Goal: Task Accomplishment & Management: Manage account settings

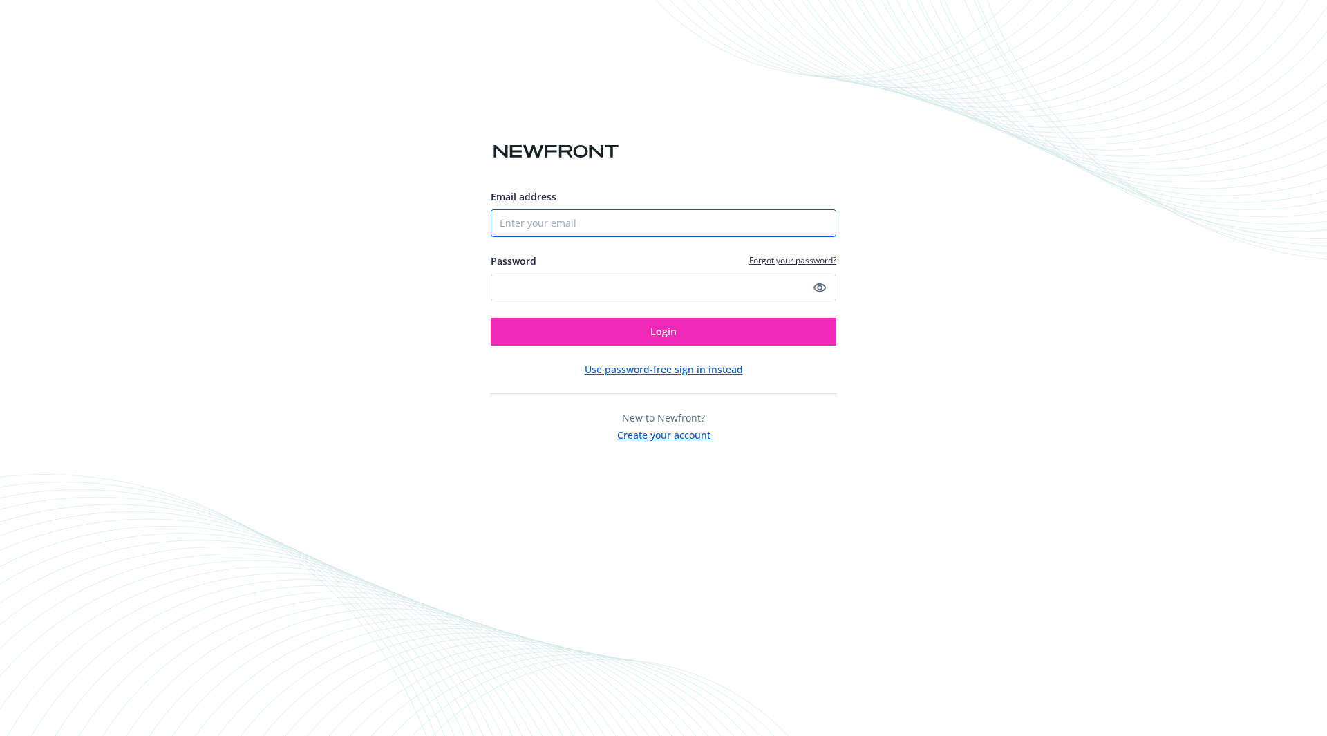
click at [587, 218] on input "Email address" at bounding box center [664, 223] width 346 height 28
click at [823, 224] on input "Email address" at bounding box center [664, 223] width 346 height 28
click at [954, 286] on div "Email address Password Forgot your password? Login Use password-free sign in in…" at bounding box center [663, 368] width 1327 height 736
click at [793, 255] on link "Forgot your password?" at bounding box center [792, 260] width 87 height 12
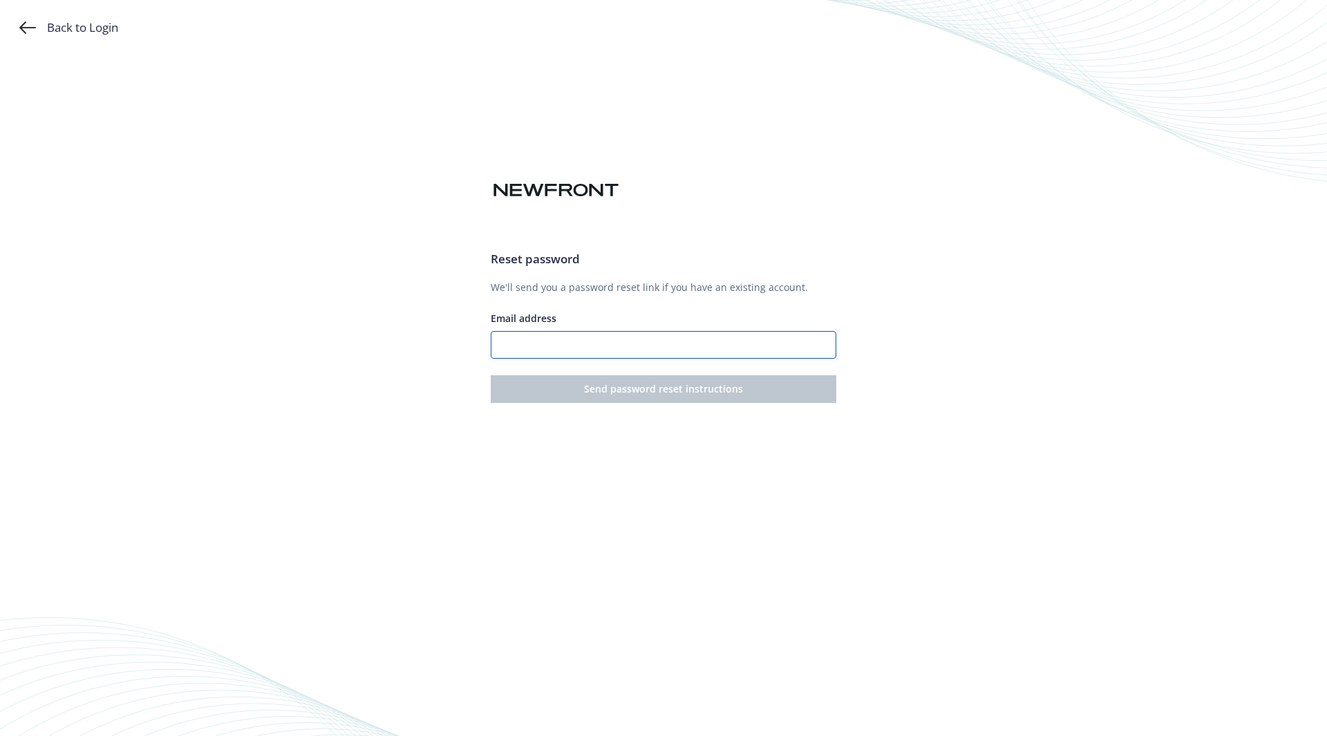
click at [576, 339] on input "Email address" at bounding box center [664, 345] width 346 height 28
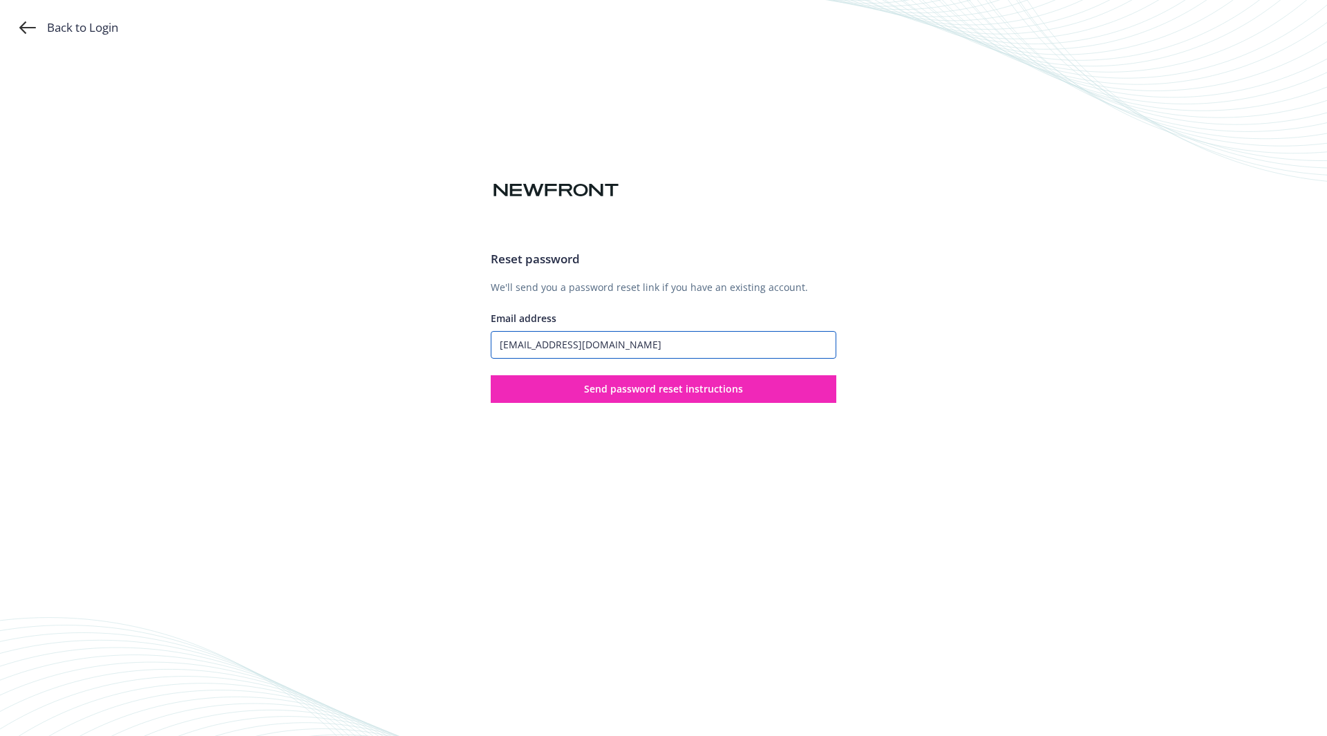
type input "mp@cz.partners"
click at [491, 375] on button "Send password reset instructions" at bounding box center [664, 389] width 346 height 28
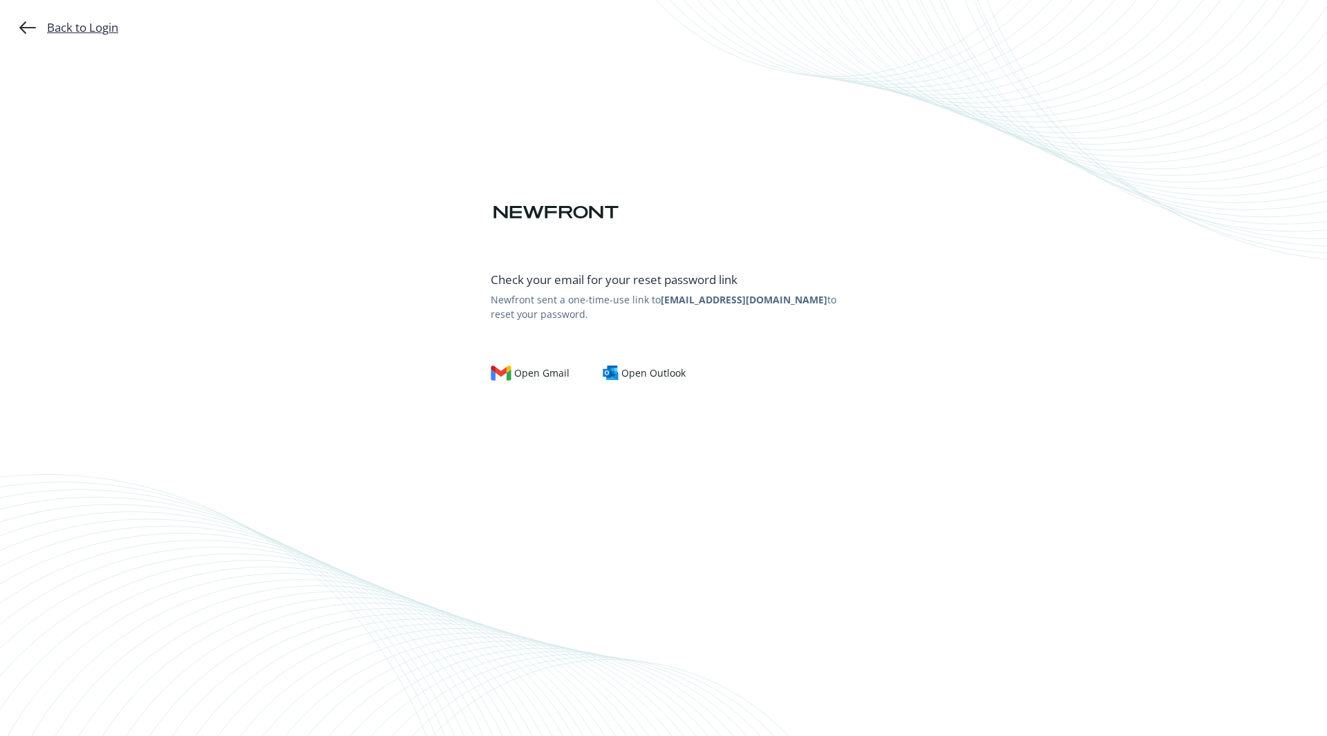
click at [67, 25] on div "Back to Login" at bounding box center [68, 27] width 99 height 17
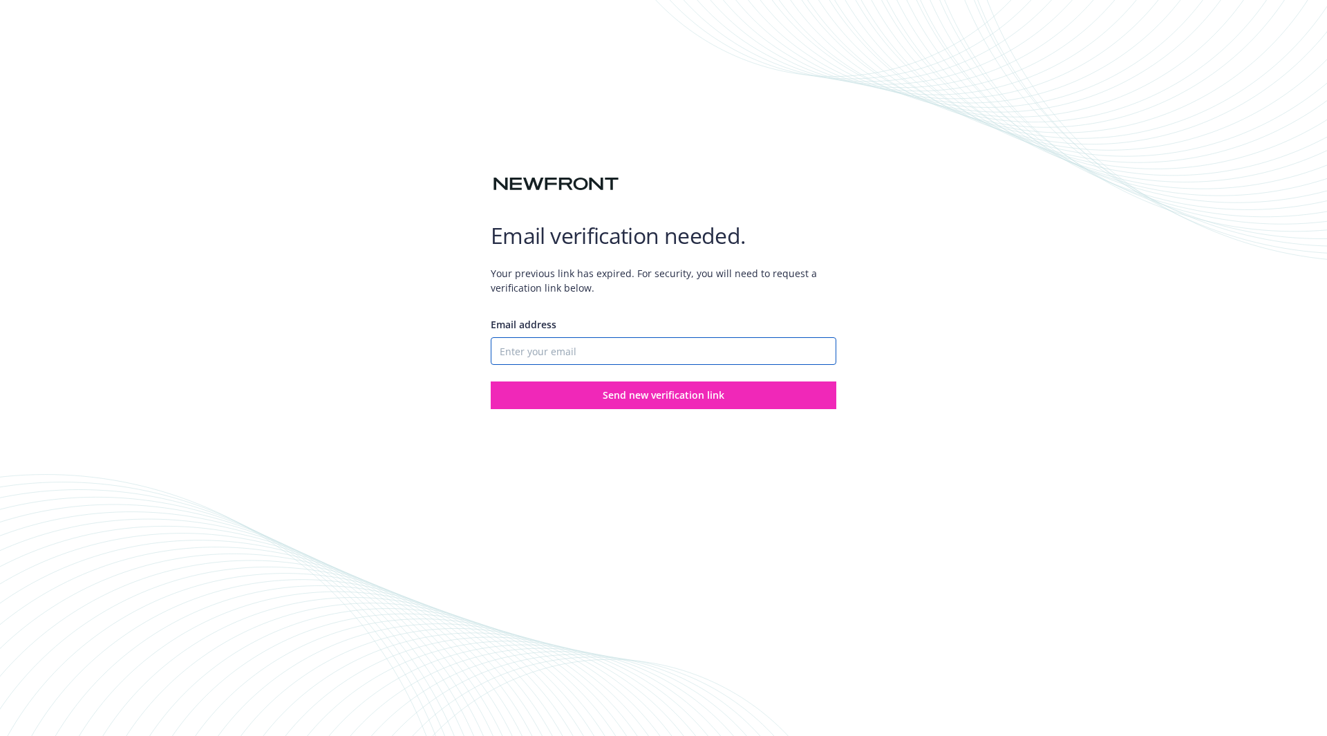
click at [728, 341] on input "Email address" at bounding box center [664, 351] width 346 height 28
type input "michaelpowelltenor@gmail.com"
click at [491, 381] on button "Send new verification link" at bounding box center [664, 395] width 346 height 28
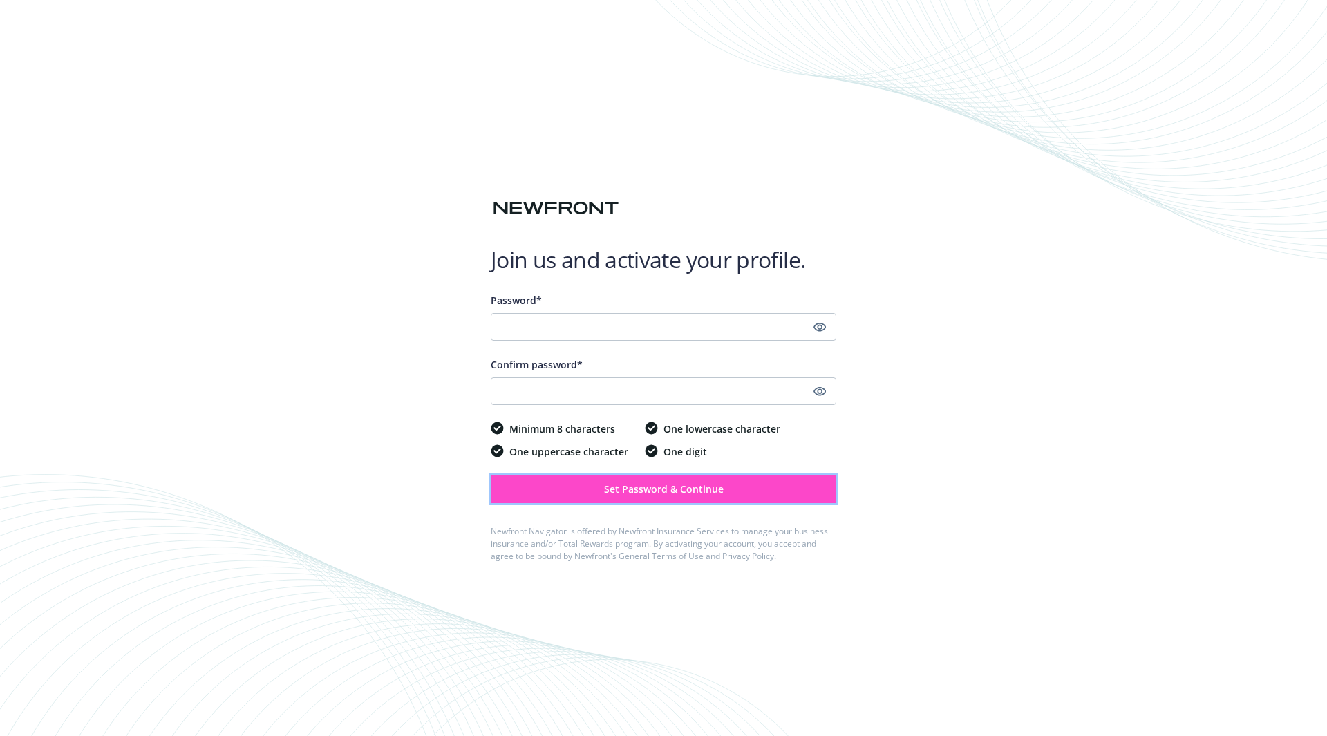
click at [650, 490] on span "Set Password & Continue" at bounding box center [664, 488] width 120 height 13
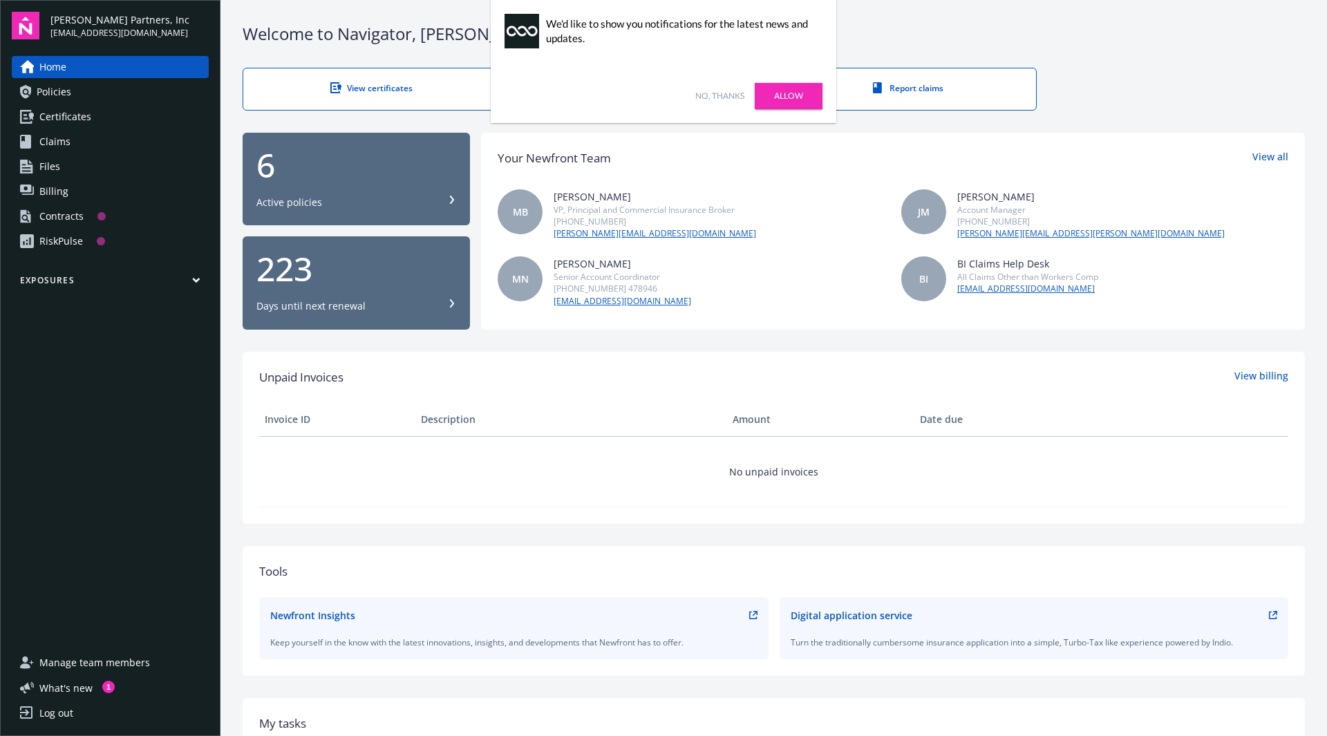
click at [1241, 83] on div "View certificates Request contract review Report claims" at bounding box center [774, 89] width 1062 height 43
click at [57, 191] on span "Billing" at bounding box center [53, 191] width 29 height 22
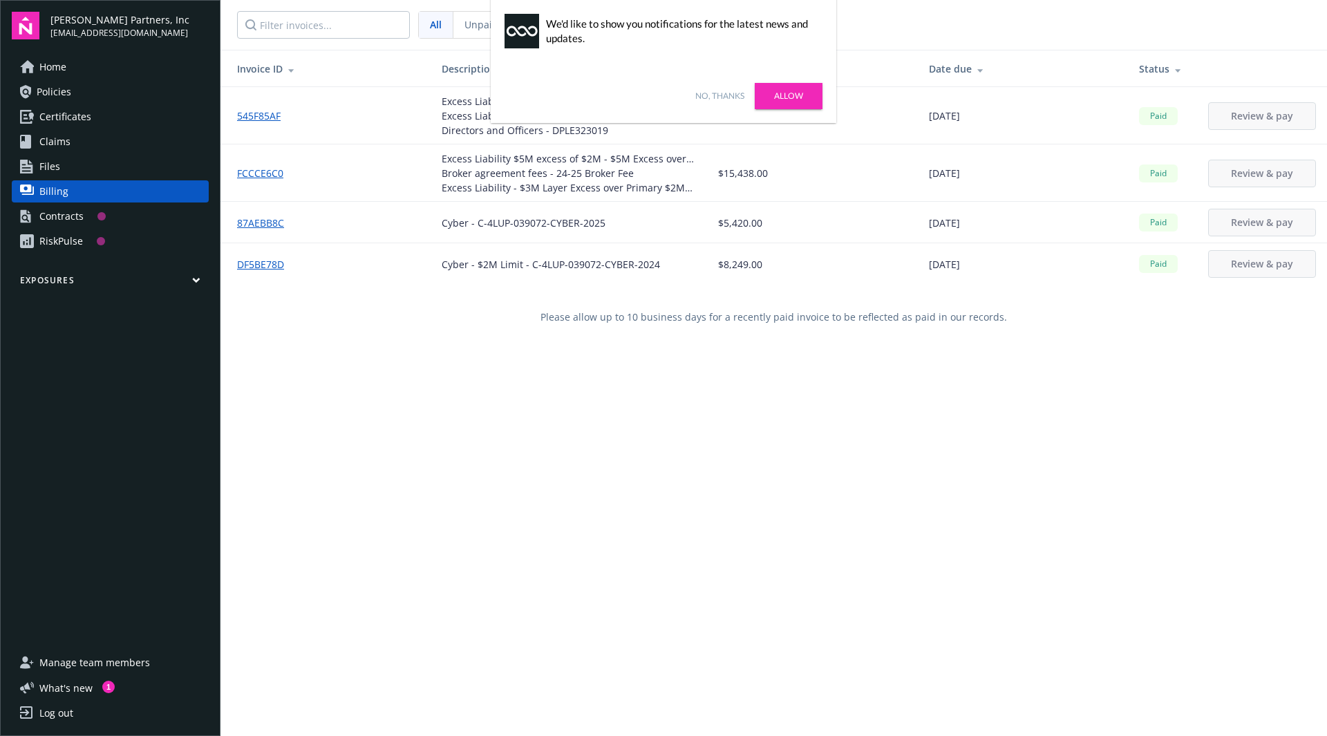
click at [724, 91] on link "No, thanks" at bounding box center [719, 96] width 49 height 12
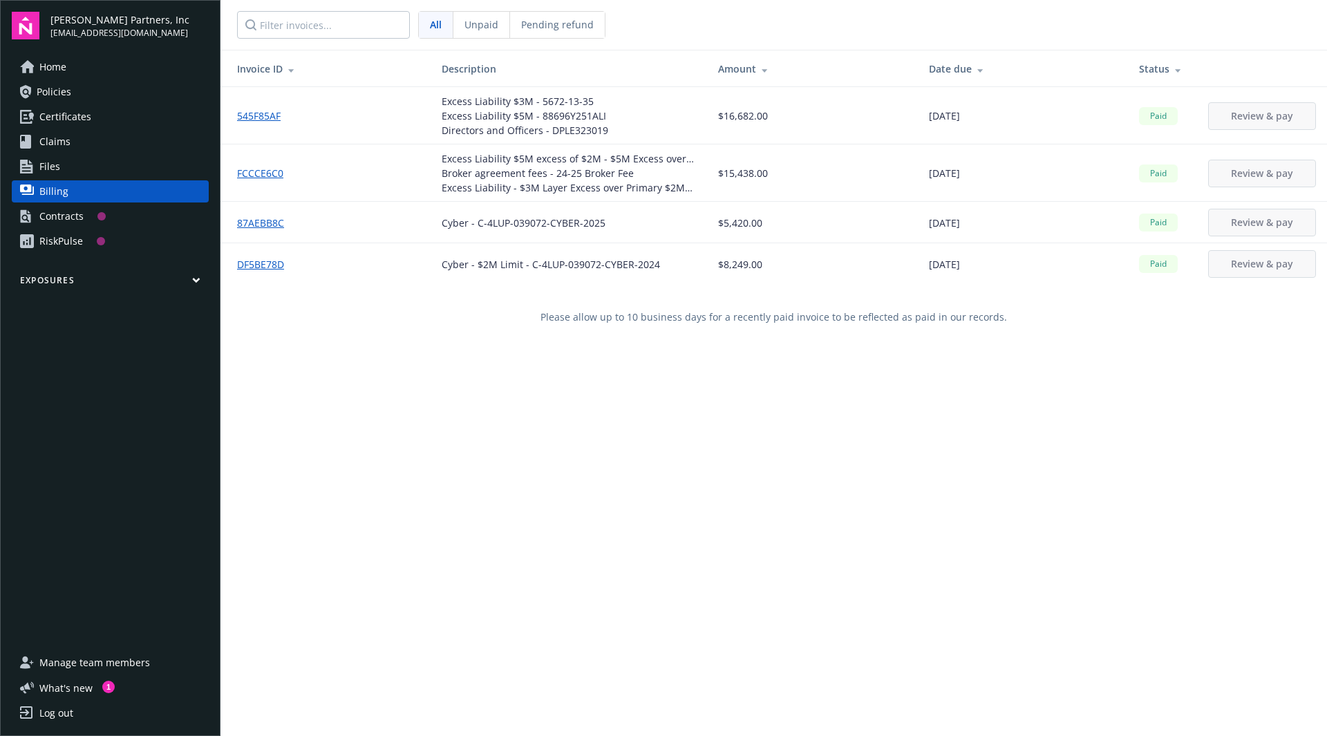
click at [486, 28] on span "Unpaid" at bounding box center [481, 24] width 34 height 15
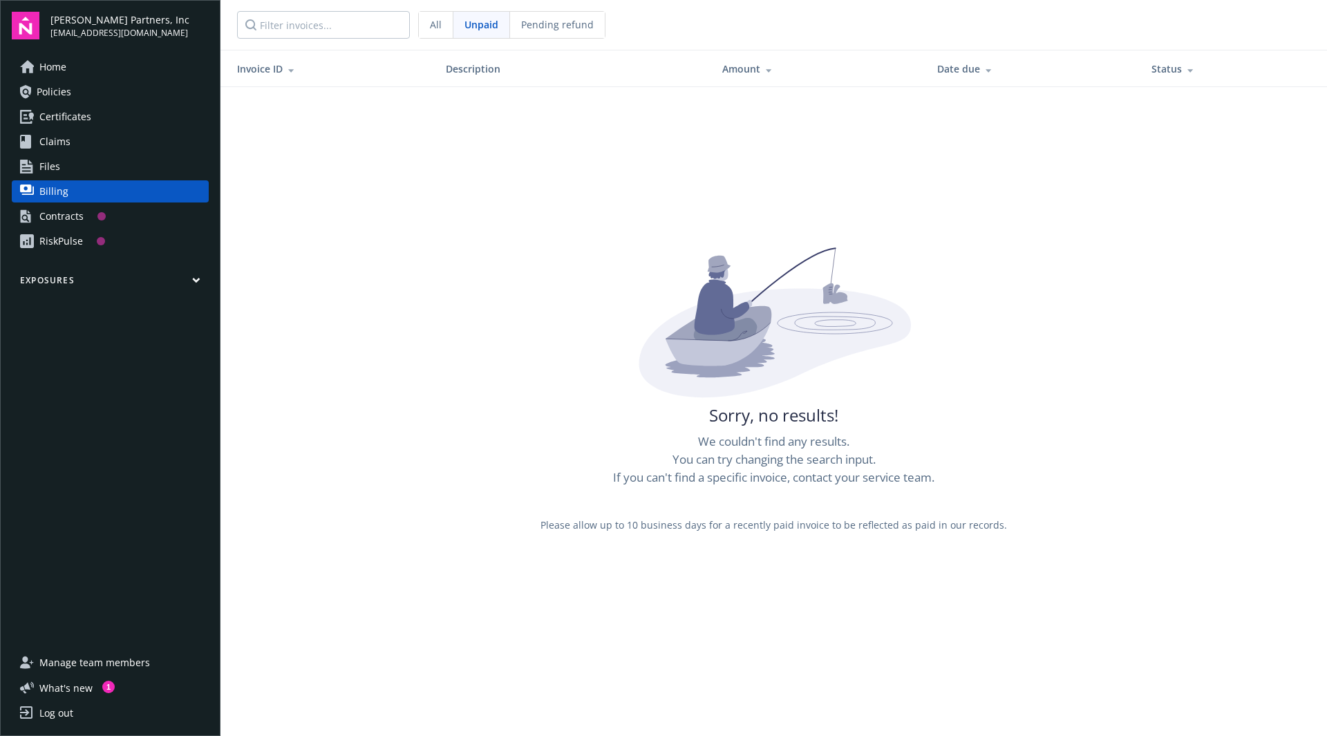
click at [446, 28] on div "All" at bounding box center [436, 25] width 35 height 26
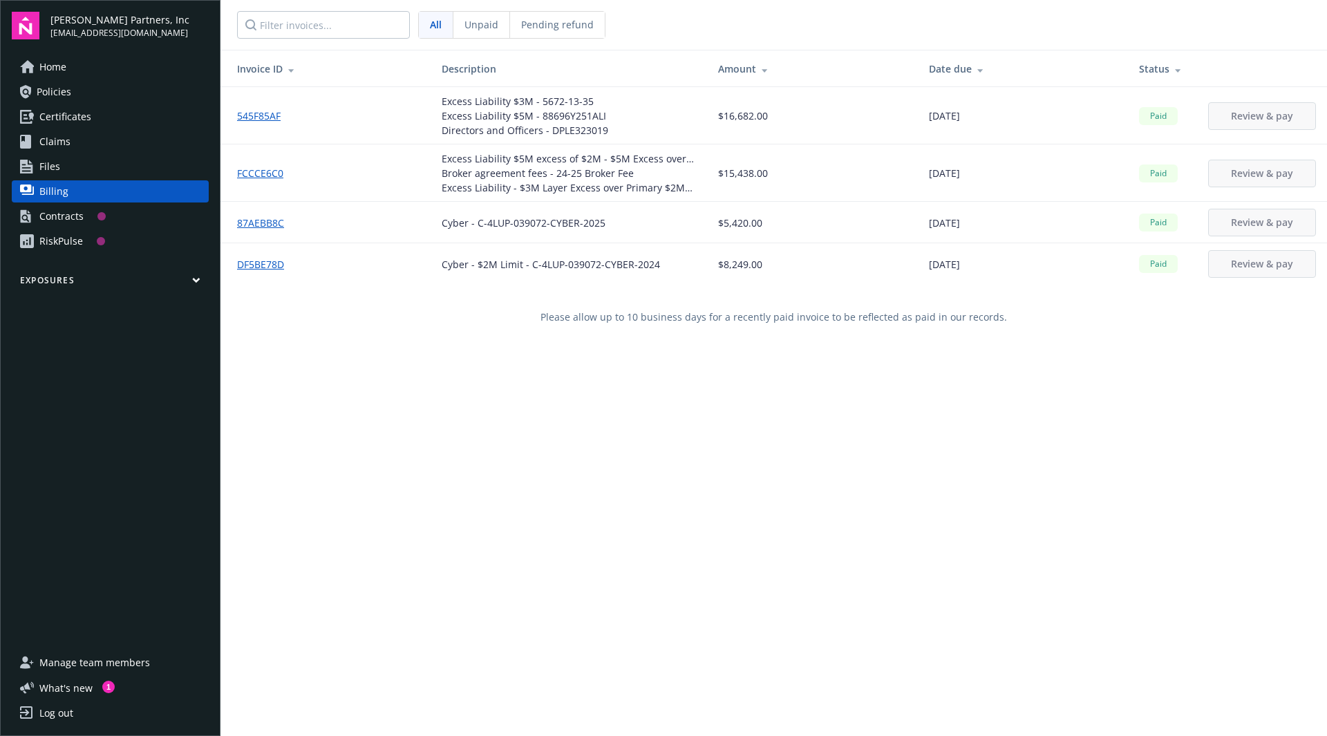
click at [267, 117] on link "545F85AF" at bounding box center [264, 115] width 55 height 15
click at [79, 84] on link "Policies" at bounding box center [110, 92] width 197 height 22
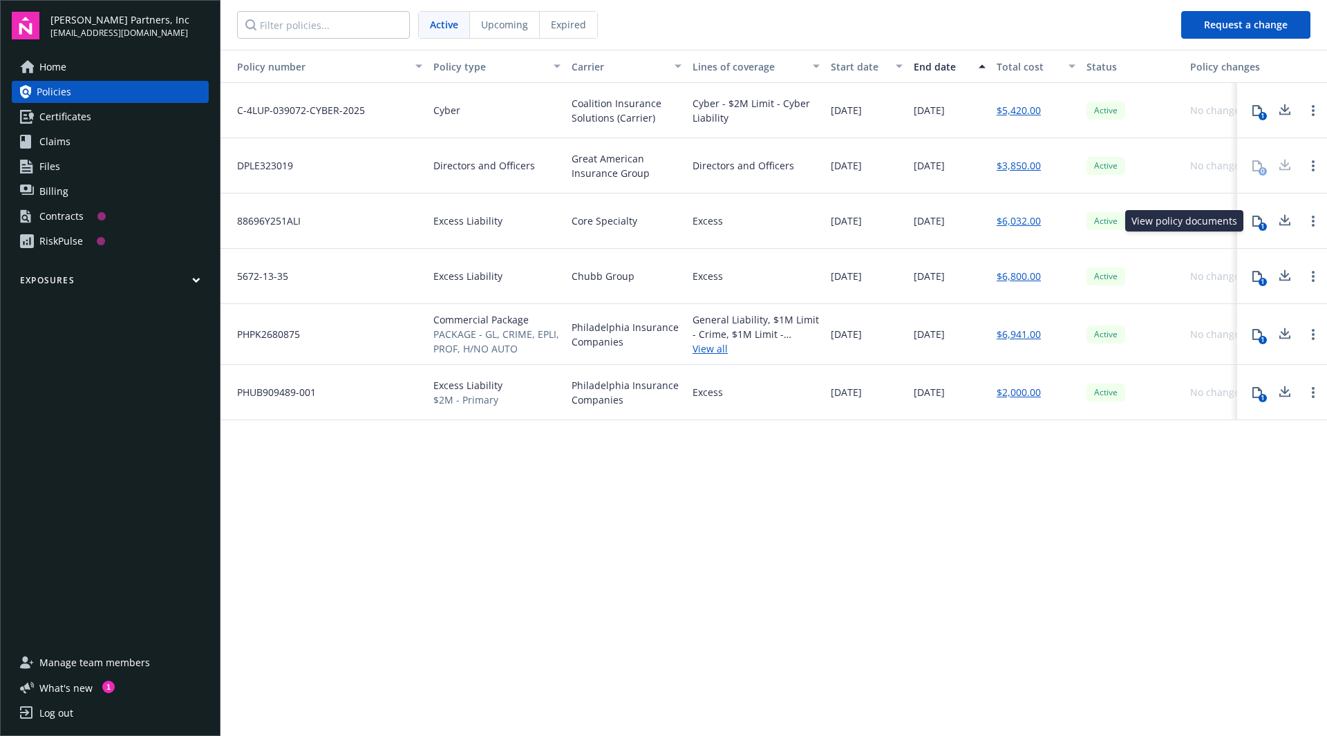
click at [1260, 220] on icon at bounding box center [1257, 221] width 11 height 11
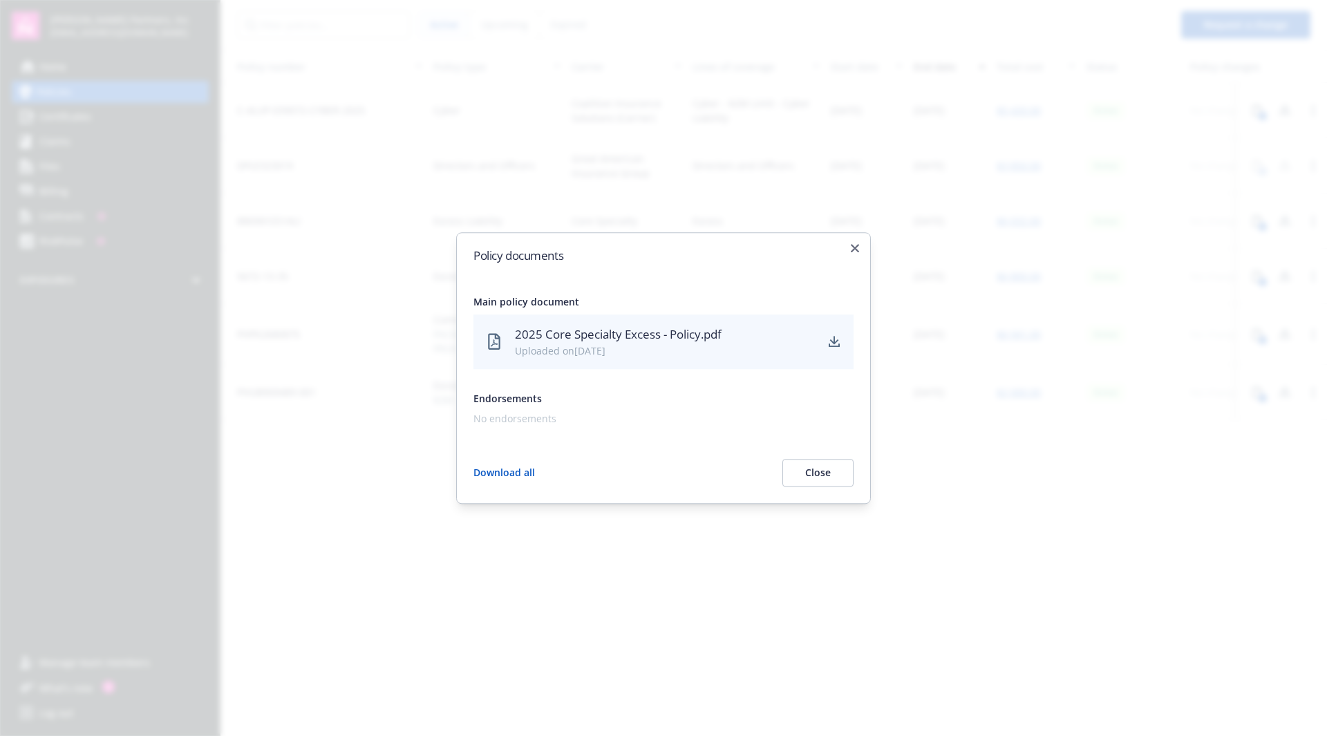
click at [842, 344] on div "2025 Core Specialty Excess - Policy.pdf Uploaded on 04/29/2025" at bounding box center [663, 341] width 380 height 55
click at [838, 343] on icon "download" at bounding box center [834, 342] width 11 height 11
click at [851, 247] on icon "button" at bounding box center [855, 248] width 8 height 8
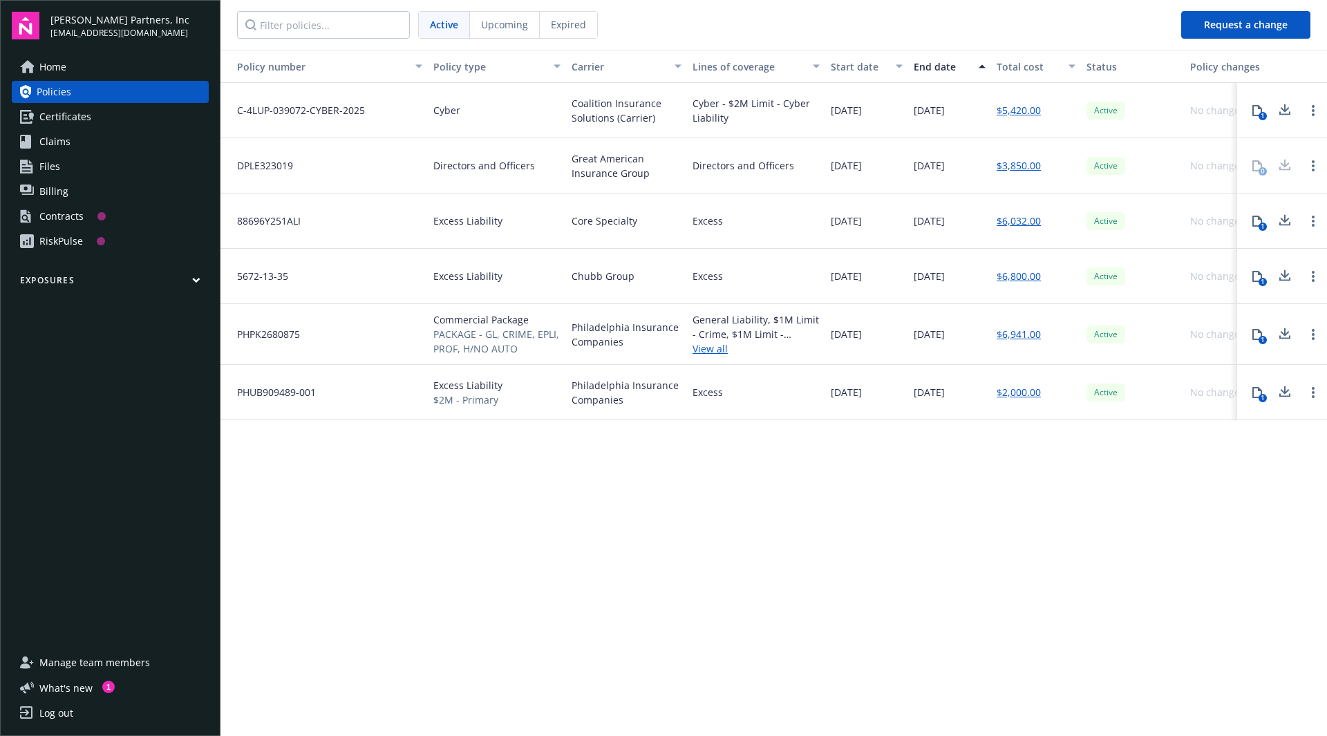
click at [1283, 277] on icon at bounding box center [1284, 275] width 17 height 17
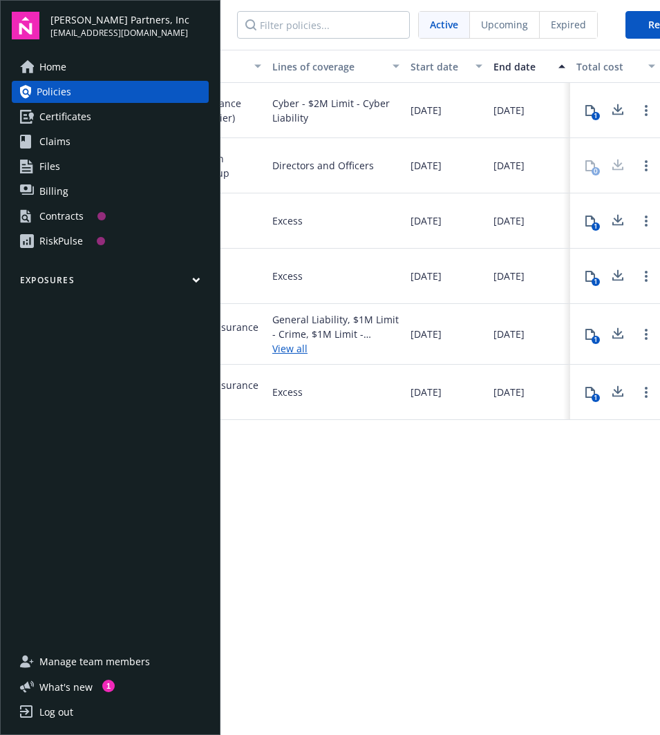
scroll to position [0, 429]
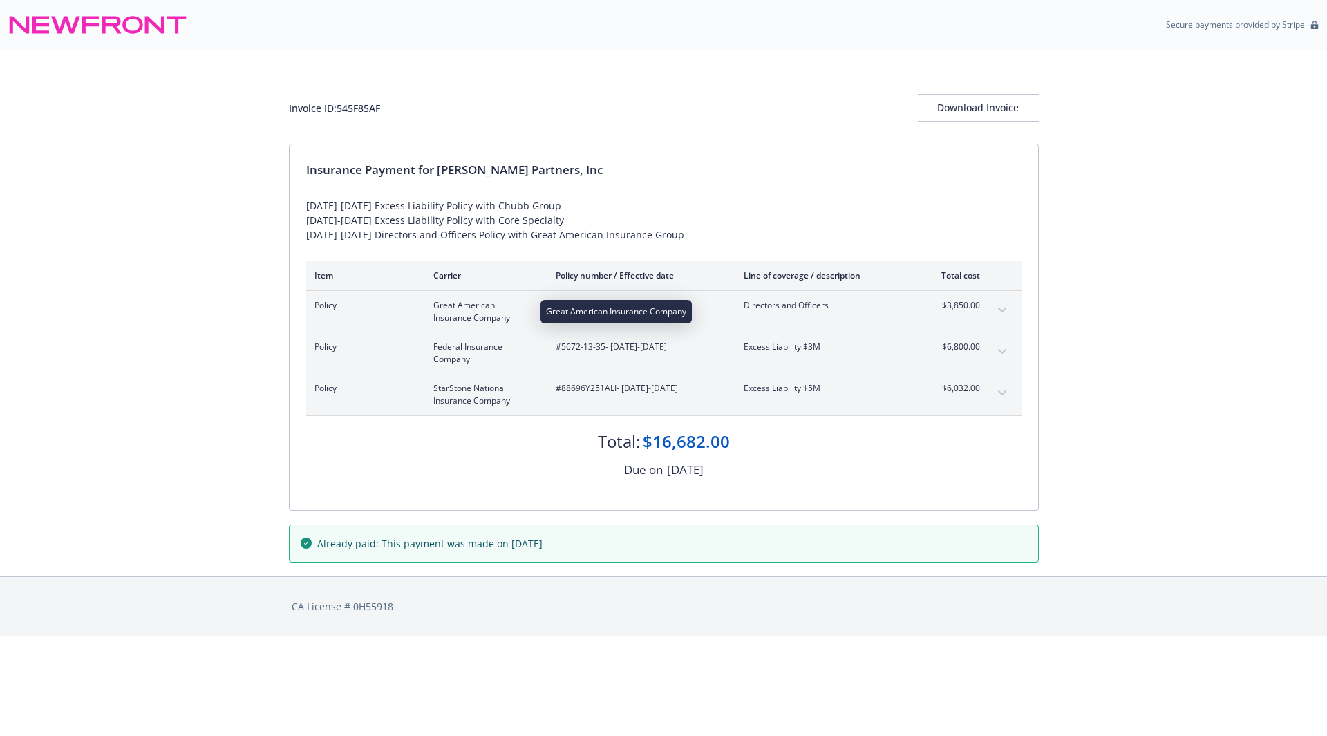
click at [475, 317] on span "Great American Insurance Company" at bounding box center [483, 311] width 100 height 25
click at [101, 27] on icon at bounding box center [97, 24] width 179 height 33
